Goal: Information Seeking & Learning: Learn about a topic

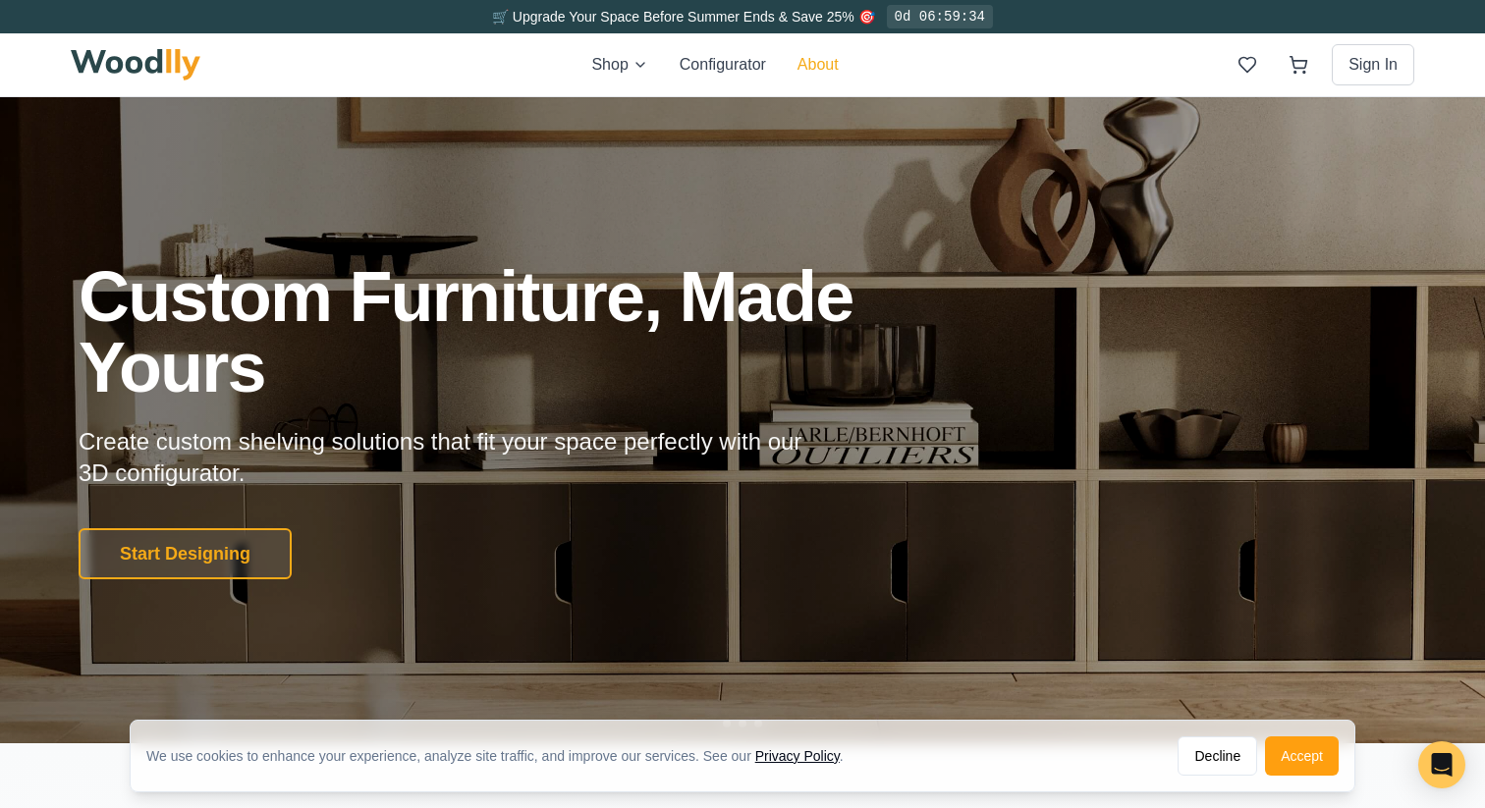
click at [819, 67] on button "About" at bounding box center [818, 65] width 41 height 24
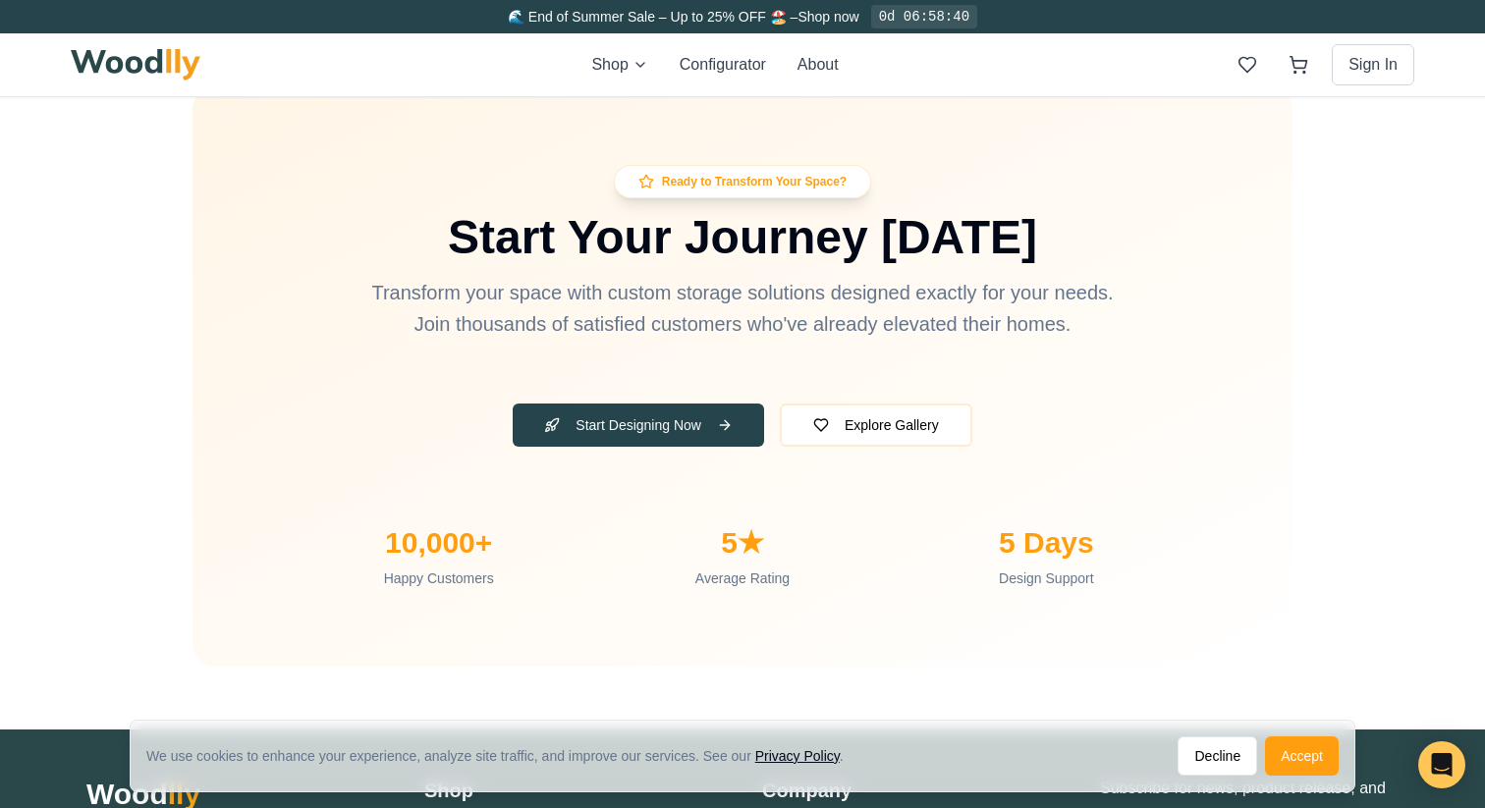
scroll to position [6603, 0]
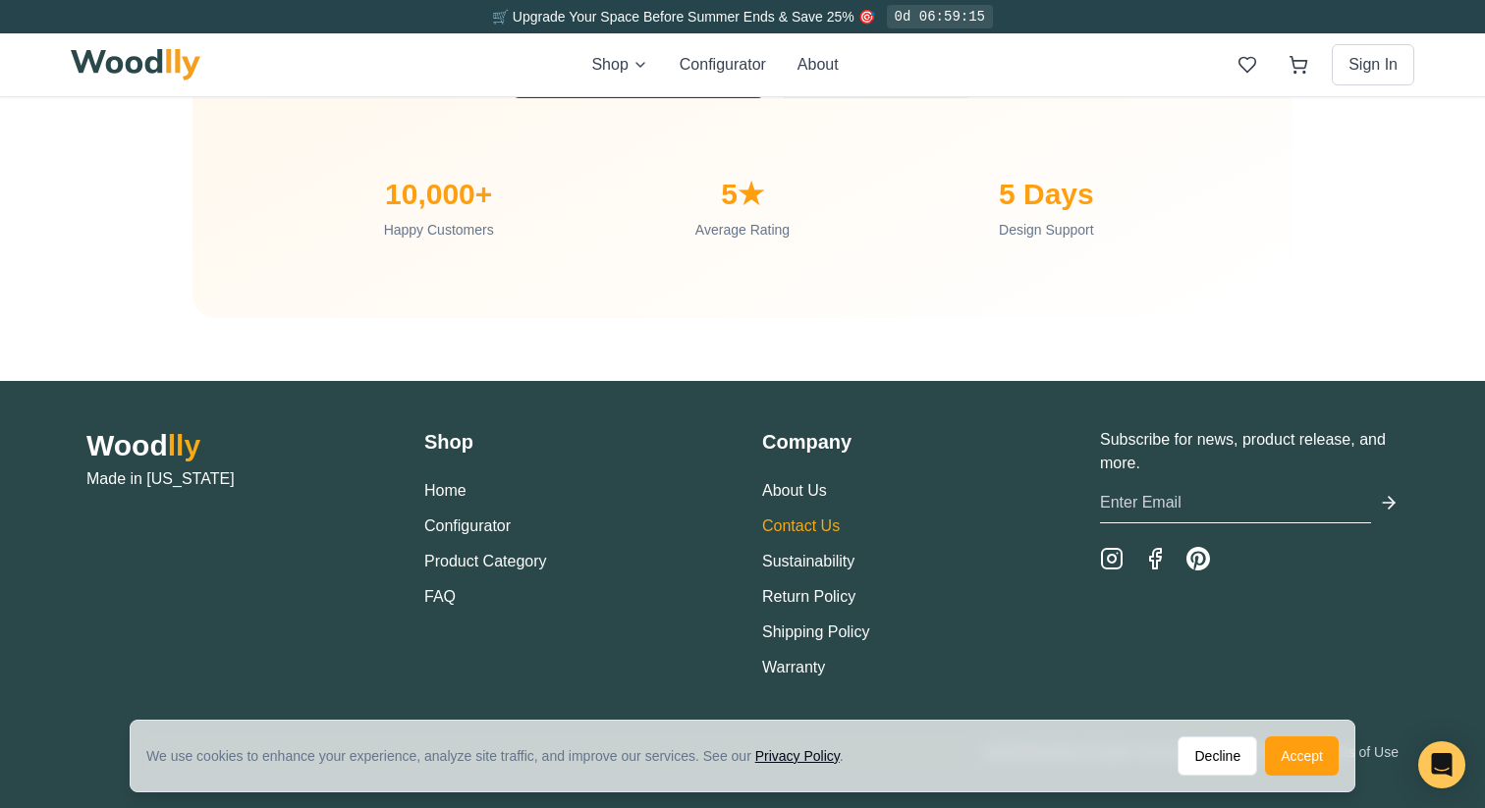
click at [807, 528] on link "Contact Us" at bounding box center [801, 526] width 78 height 17
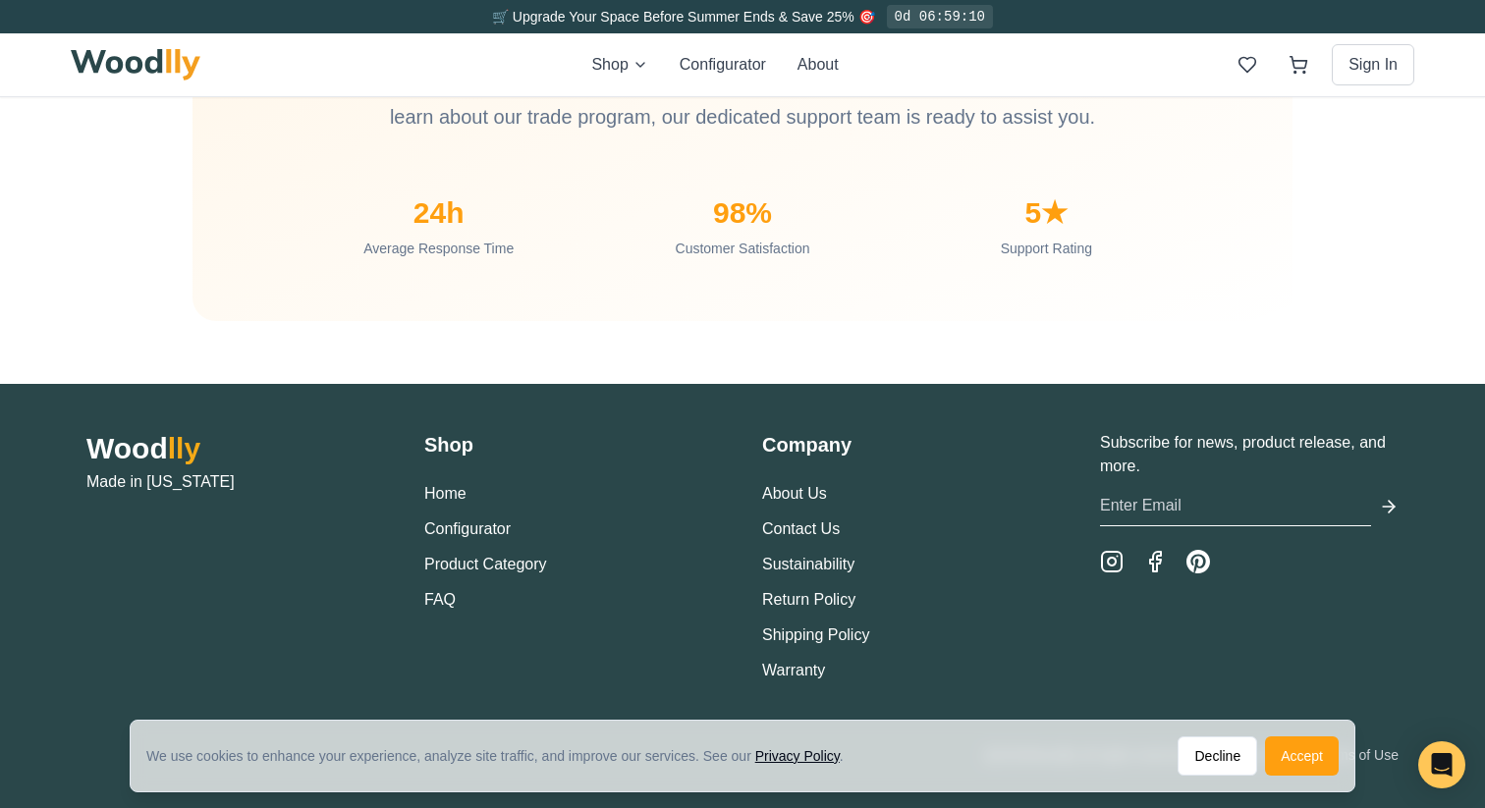
scroll to position [1928, 0]
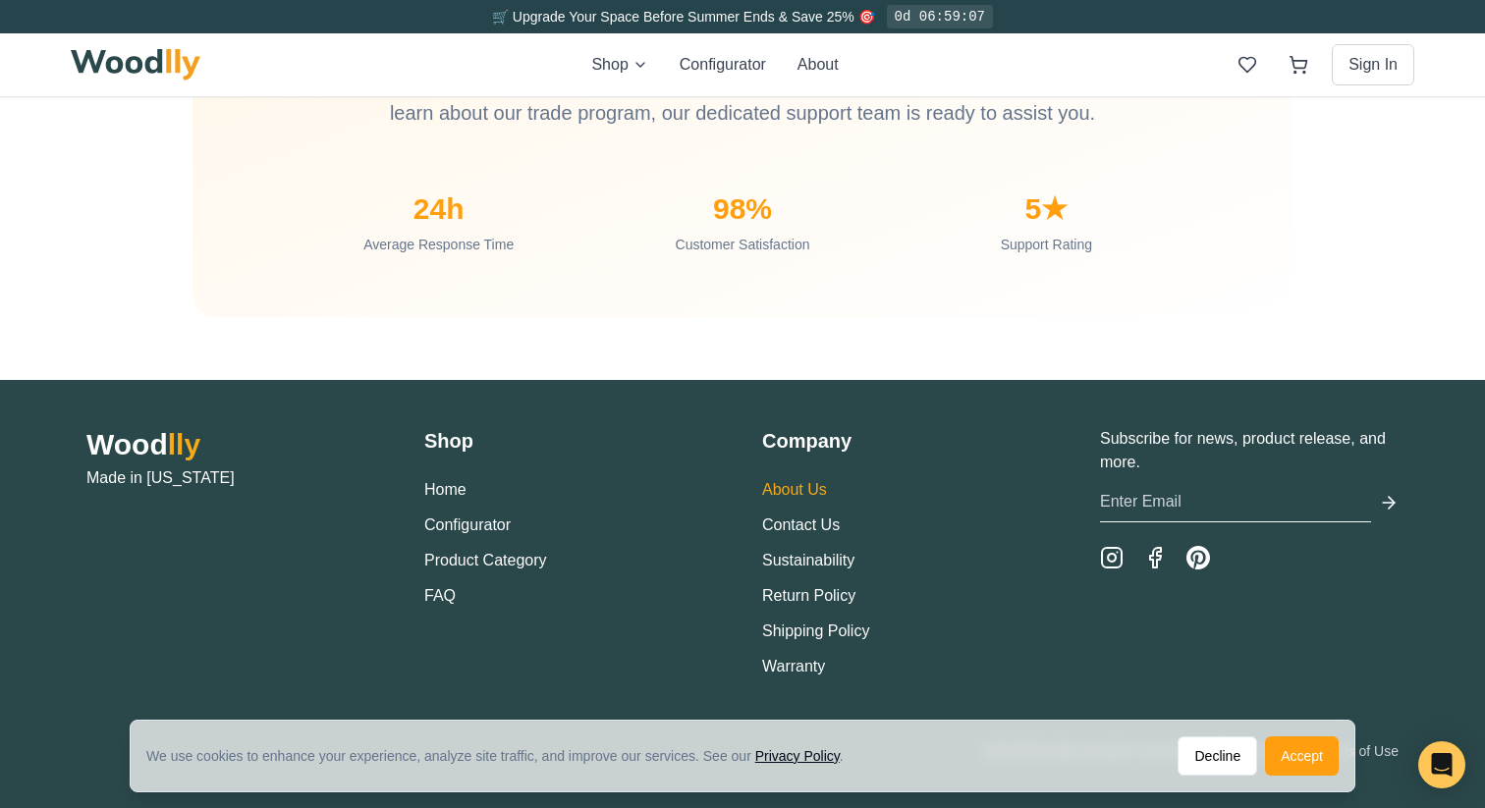
click at [798, 487] on link "About Us" at bounding box center [794, 489] width 65 height 17
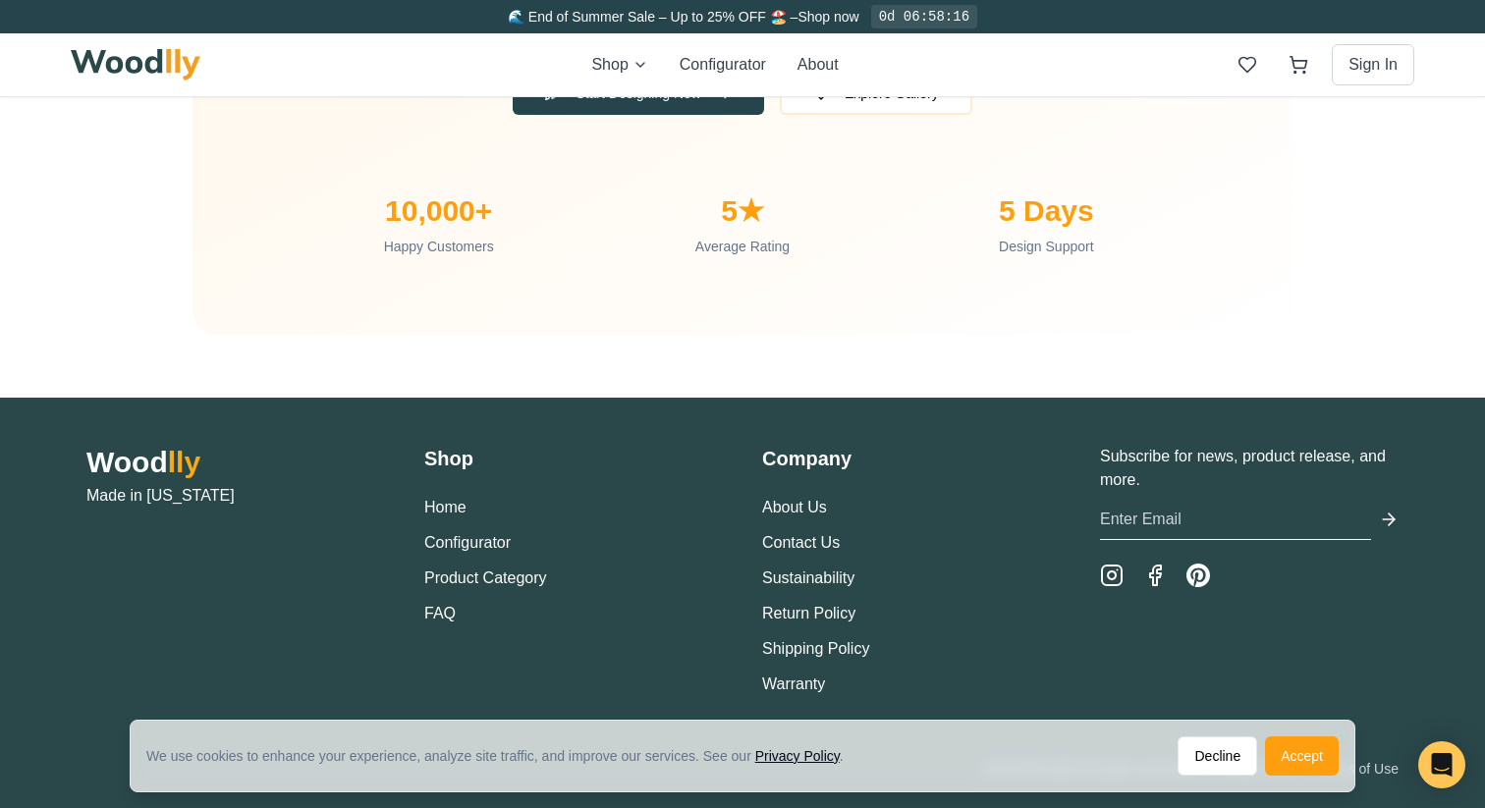
scroll to position [6590, 0]
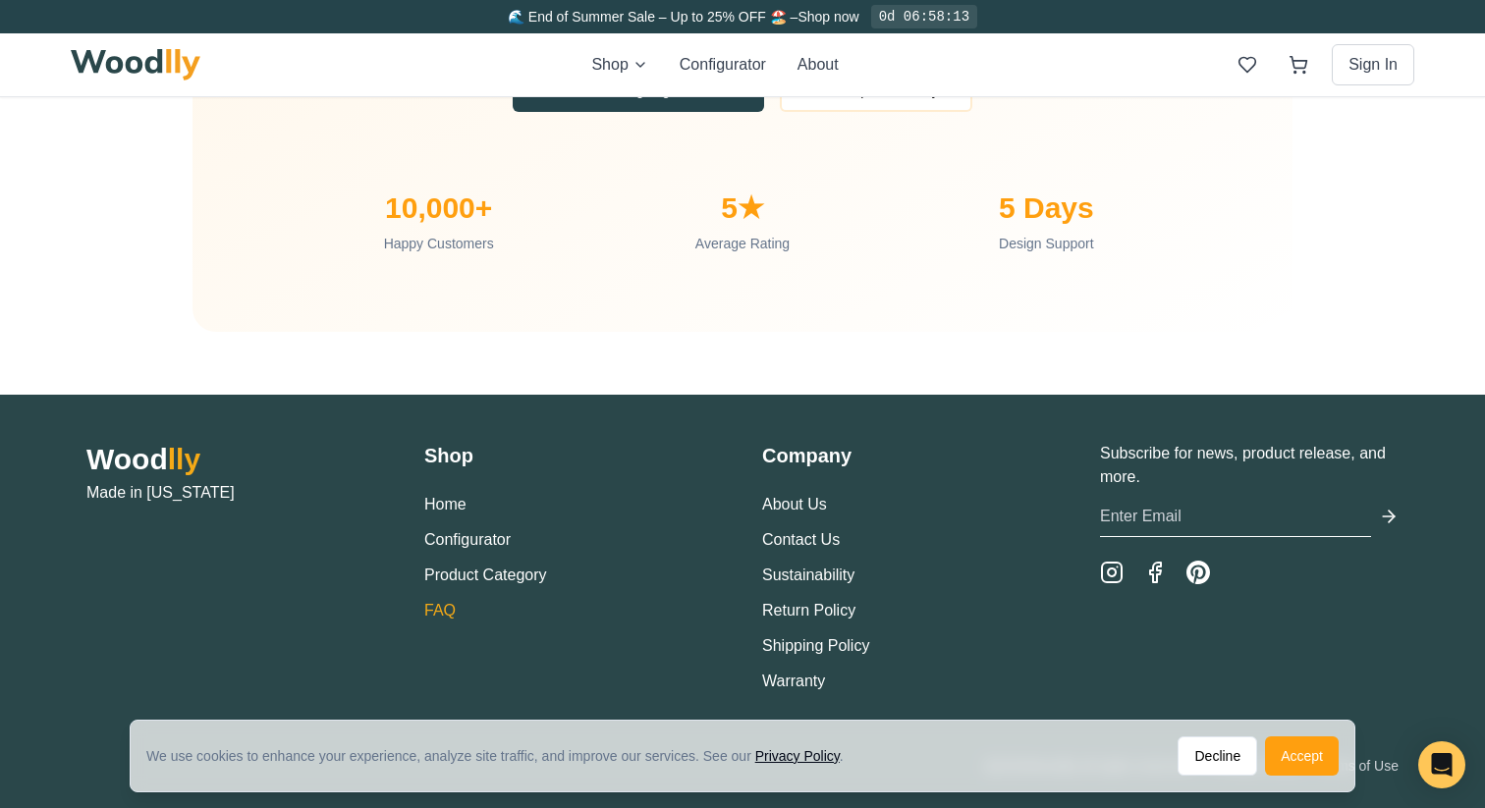
click at [425, 611] on link "FAQ" at bounding box center [439, 610] width 31 height 17
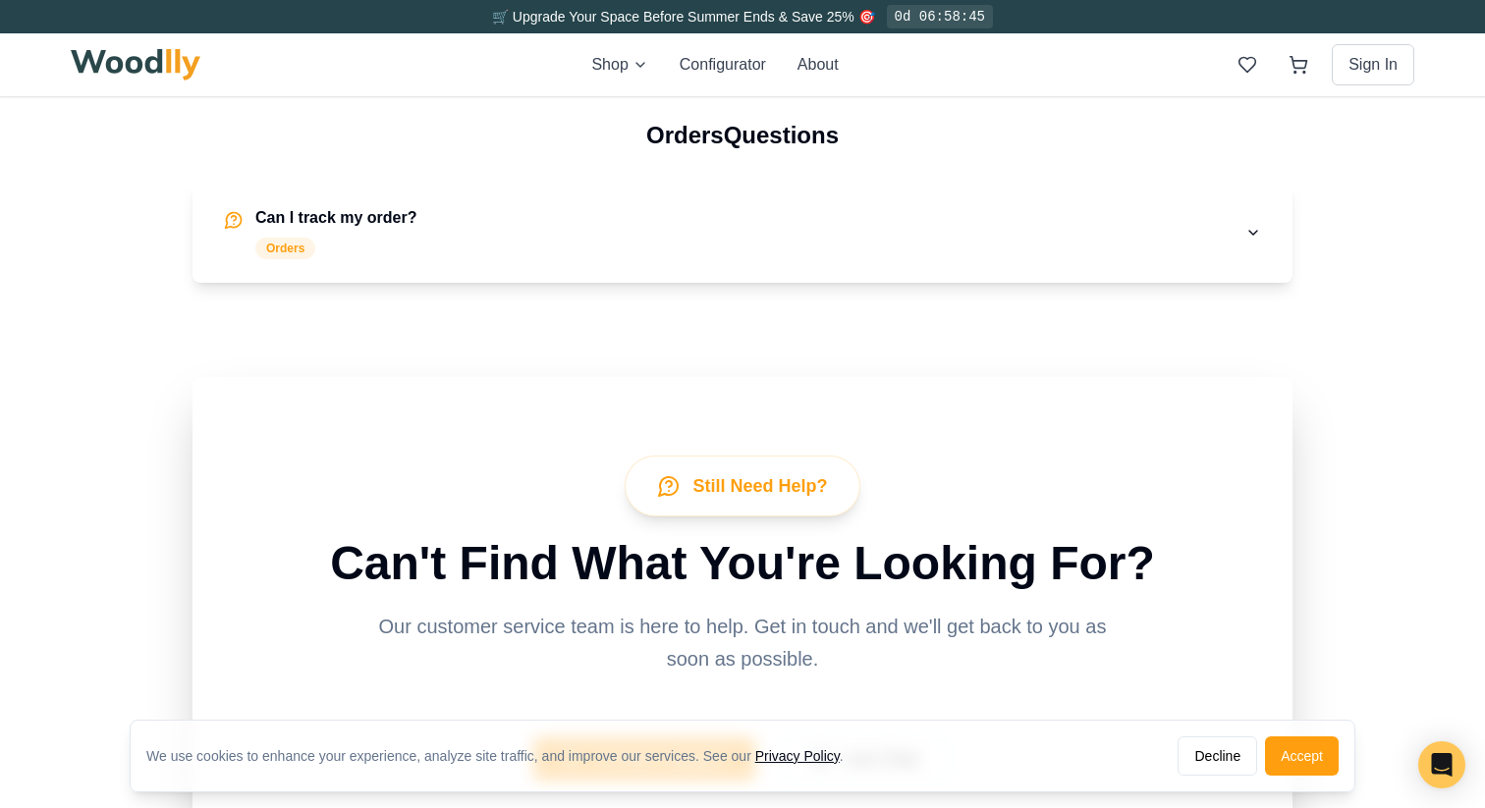
scroll to position [3671, 0]
